Goal: Task Accomplishment & Management: Use online tool/utility

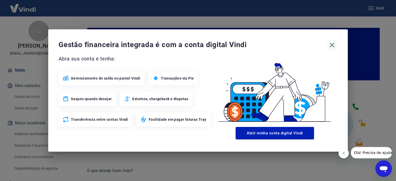
click at [332, 44] on icon "button" at bounding box center [332, 45] width 8 height 8
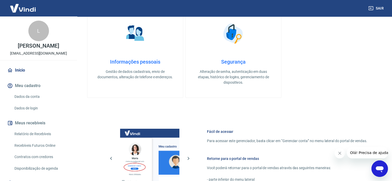
scroll to position [279, 0]
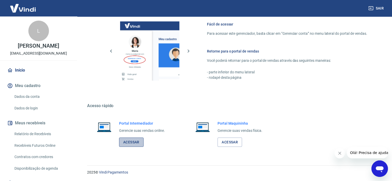
click at [130, 145] on link "Acessar" at bounding box center [131, 143] width 24 height 10
click at [29, 132] on link "Relatório de Recebíveis" at bounding box center [41, 134] width 58 height 11
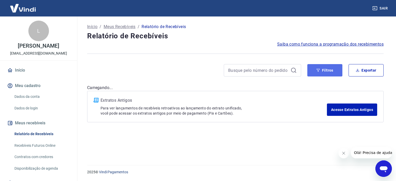
click at [318, 70] on icon "button" at bounding box center [317, 70] width 3 height 3
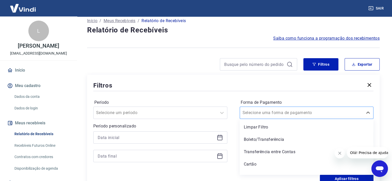
click at [276, 118] on div "Selecione uma forma de pagamento" at bounding box center [307, 113] width 134 height 12
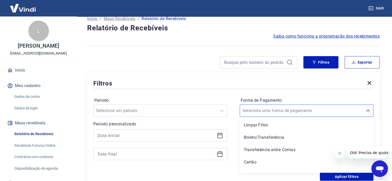
scroll to position [8, 0]
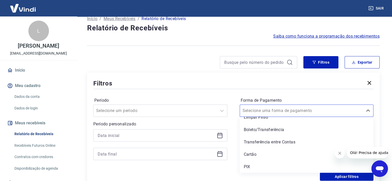
drag, startPoint x: 265, startPoint y: 166, endPoint x: 272, endPoint y: 167, distance: 6.3
click at [265, 166] on div "PIX" at bounding box center [307, 167] width 134 height 10
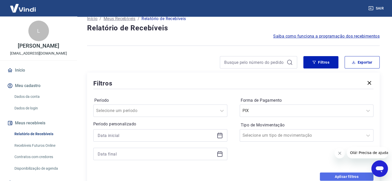
click at [343, 176] on button "Aplicar filtros" at bounding box center [347, 177] width 54 height 8
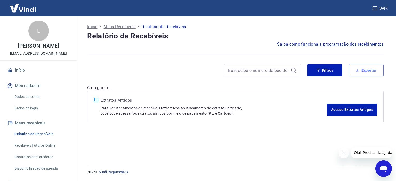
click at [365, 68] on button "Exportar" at bounding box center [365, 70] width 35 height 12
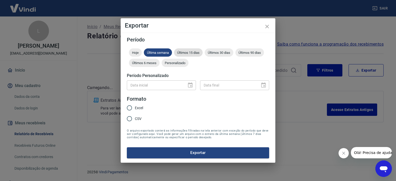
click at [198, 53] on span "Últimos 15 dias" at bounding box center [188, 53] width 29 height 4
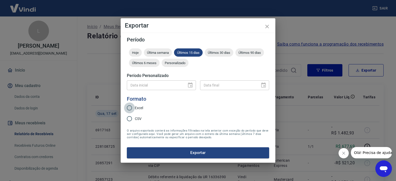
click at [130, 107] on input "Excel" at bounding box center [129, 108] width 11 height 11
radio input "true"
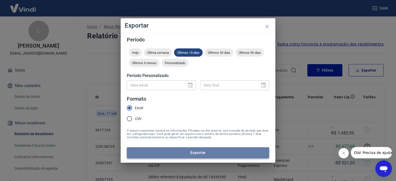
click at [202, 152] on button "Exportar" at bounding box center [198, 152] width 142 height 11
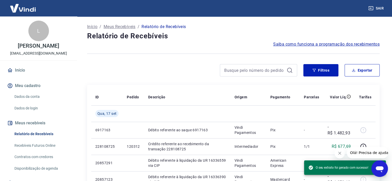
click at [339, 154] on icon "Fechar mensagem da empresa" at bounding box center [340, 153] width 4 height 4
